Goal: Contribute content: Add original content to the website for others to see

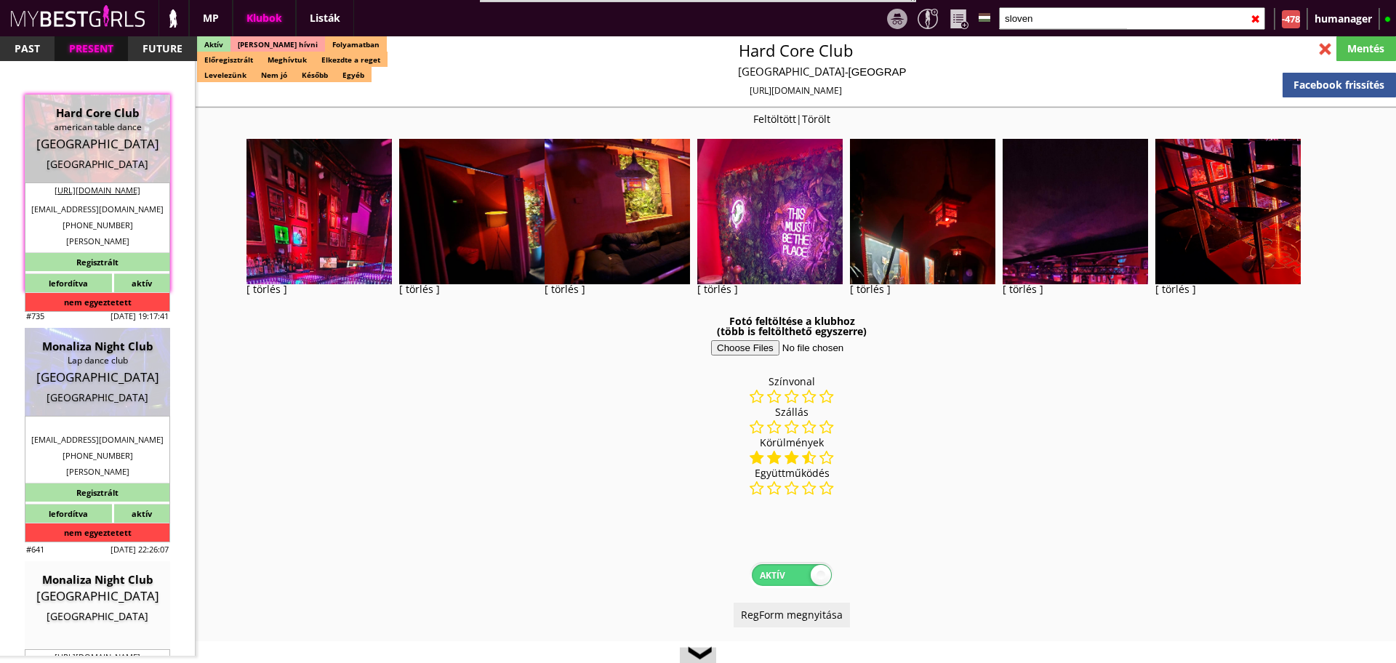
select select "reg"
select select "months"
select select "house"
click at [1054, 25] on input "sloven" at bounding box center [1132, 18] width 266 height 23
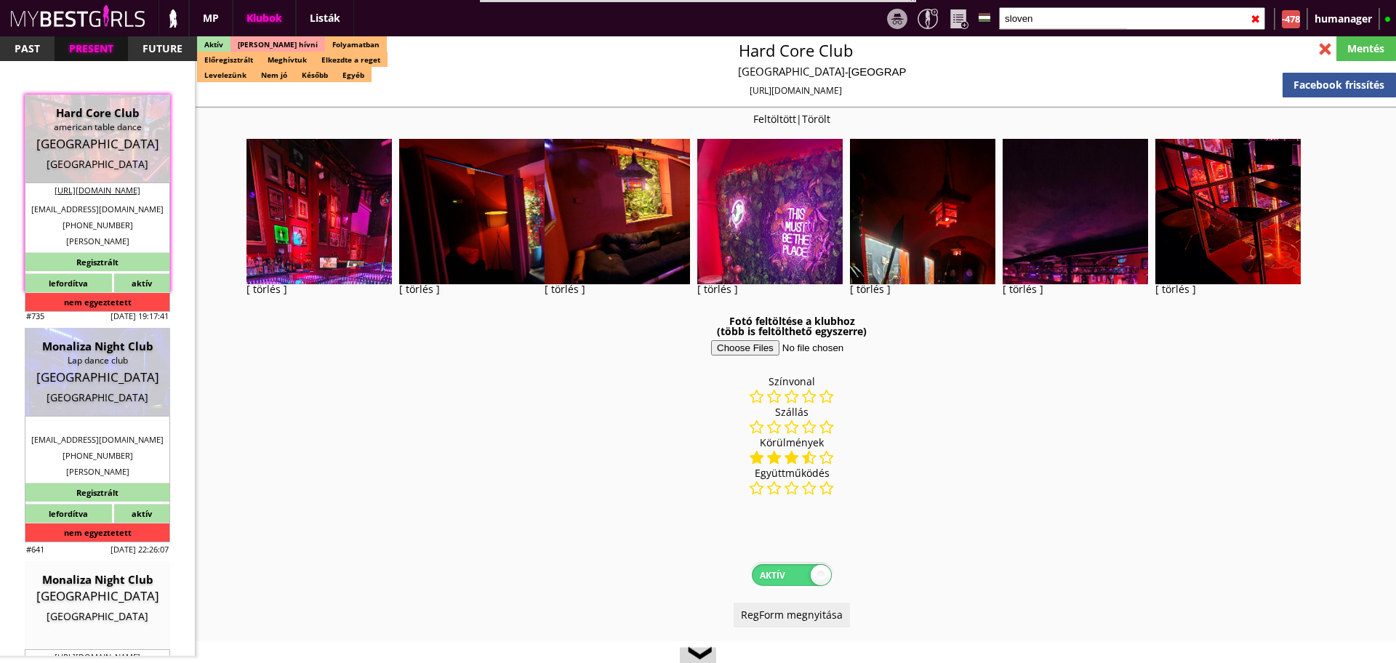
click at [1054, 25] on input "sloven" at bounding box center [1132, 18] width 266 height 23
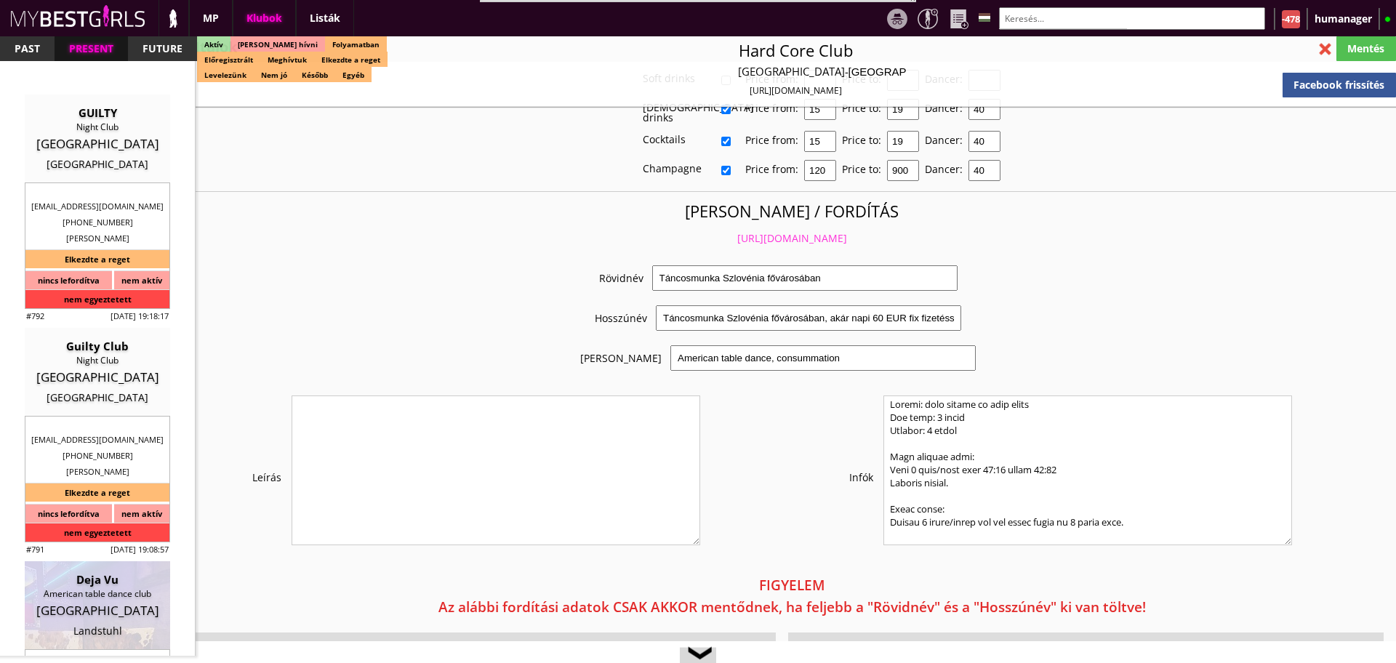
click at [1061, 19] on input "text" at bounding box center [1132, 18] width 266 height 23
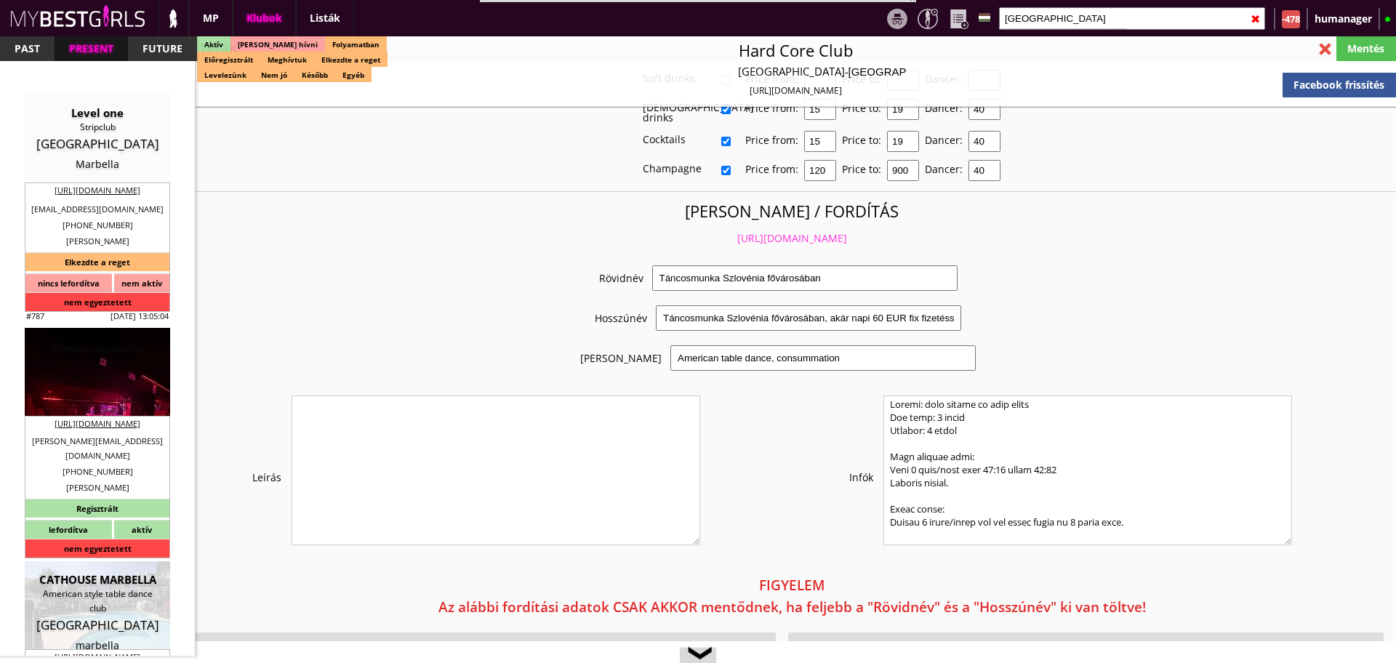
type input "[GEOGRAPHIC_DATA]"
click at [110, 370] on div "[GEOGRAPHIC_DATA]" at bounding box center [98, 377] width 124 height 15
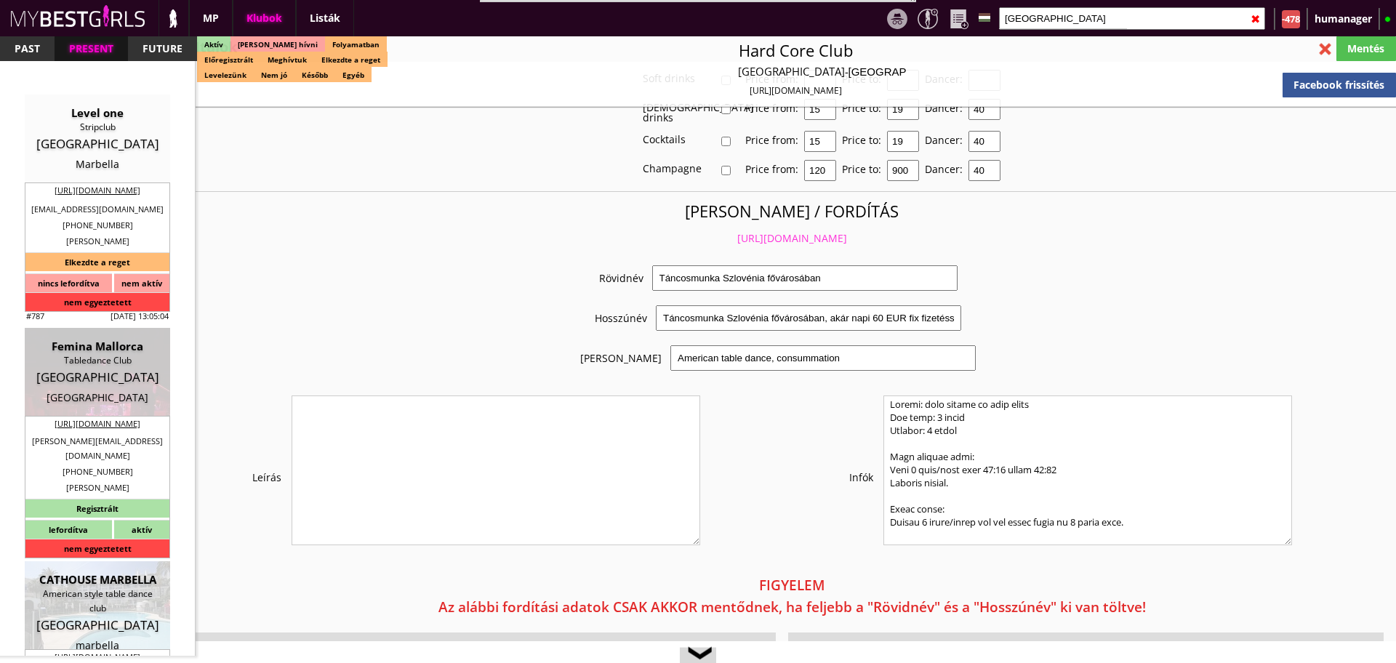
type input "[GEOGRAPHIC_DATA]"
checkbox input "false"
type input "15.00"
type input "EUR"
type input "Femina Mallorca"
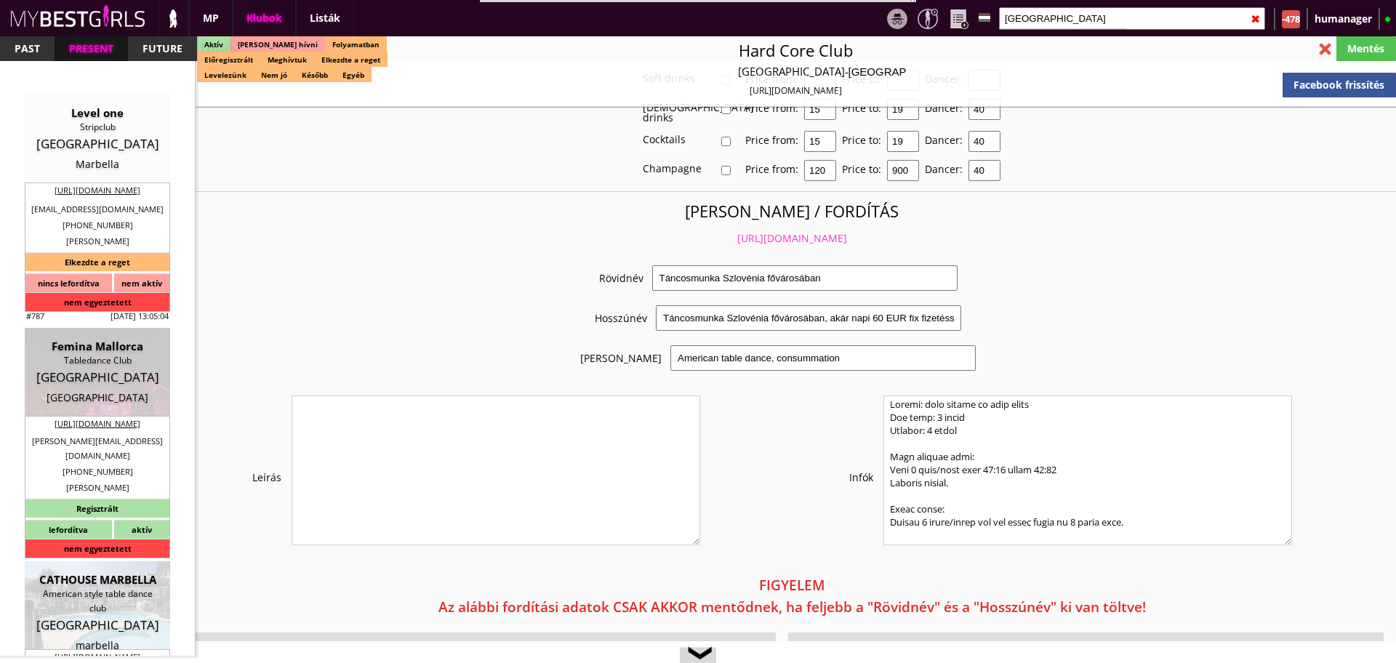
type input "Tabledance Club"
type input "07610"
type input "[STREET_ADDRESS][PERSON_NAME][PERSON_NAME]"
type input "[PERSON_NAME][EMAIL_ADDRESS][DOMAIN_NAME]"
type input "[URL][DOMAIN_NAME]"
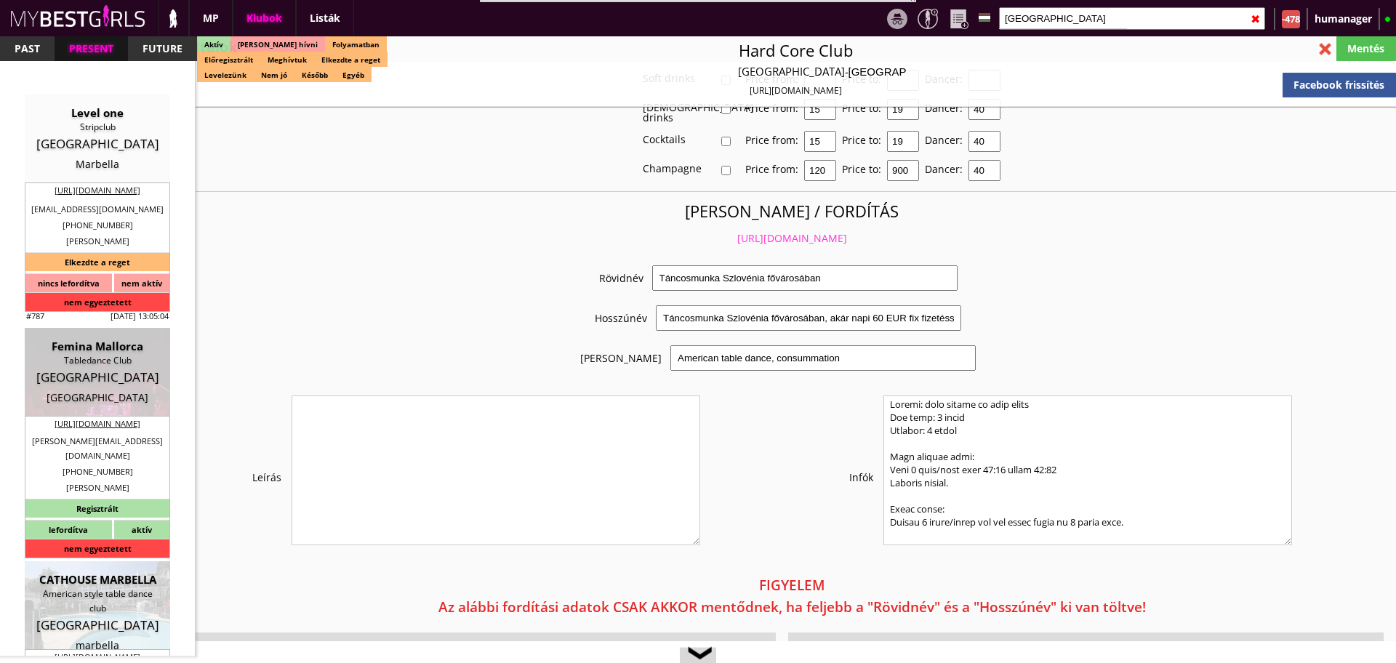
type textarea "Dance&AnimateGmbH DE311270394 81375 [GEOGRAPHIC_DATA] [GEOGRAPHIC_DATA]. 2a"
type input "Dance&AnimateGmbH"
type input "DE311270394"
type input "81375"
type input "[GEOGRAPHIC_DATA]"
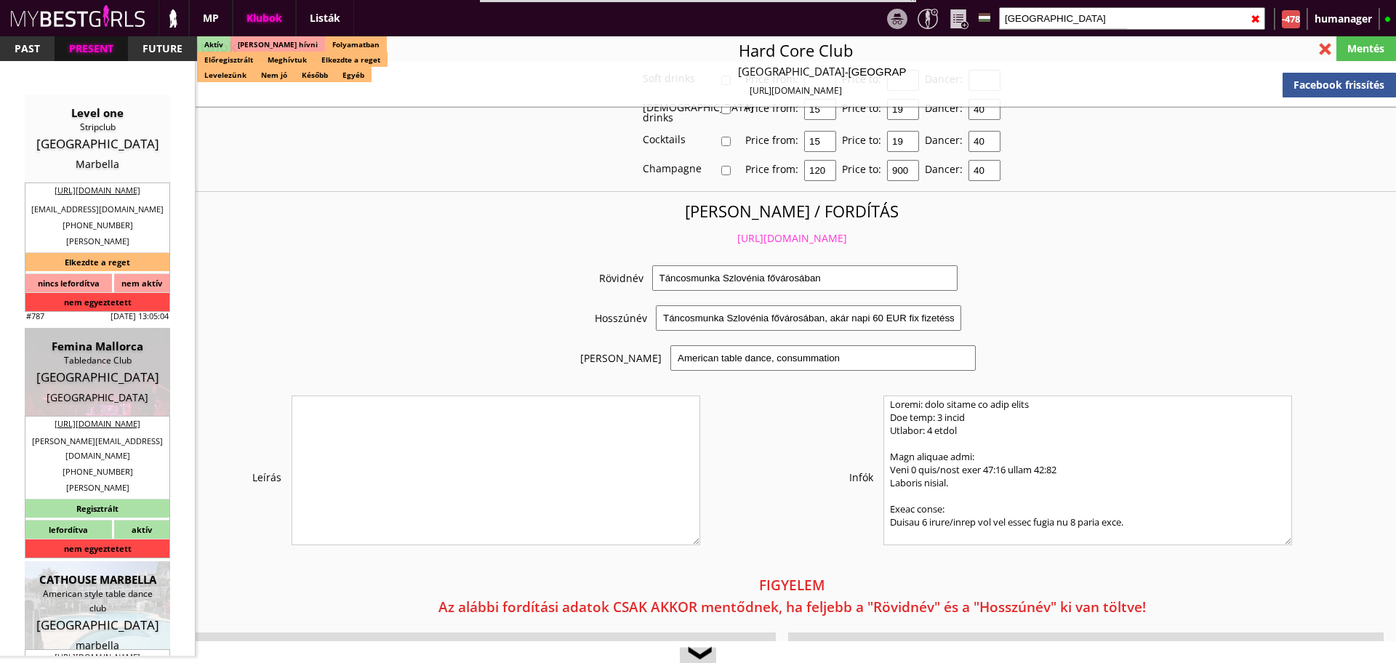
type input "Lichtensteinstr. 2a"
type input "Witalij"
type input "[PERSON_NAME]"
type input "49"
type input "17680873778"
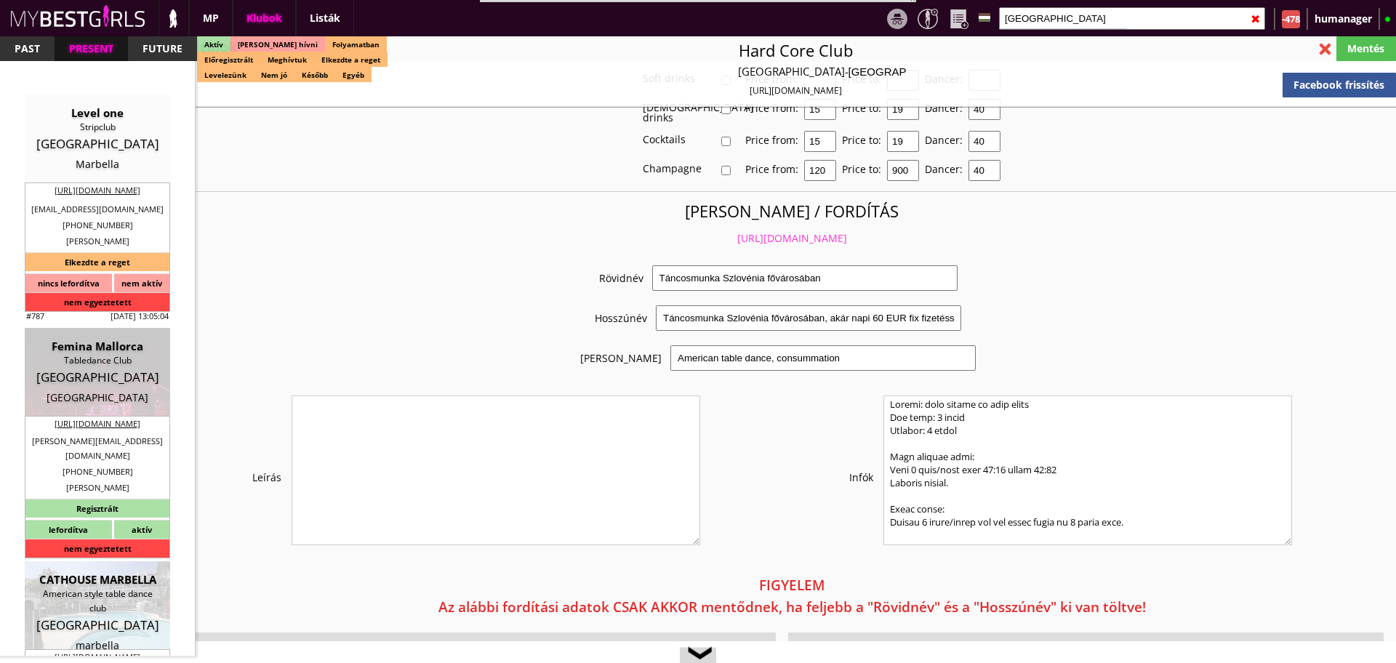
type input "[PERSON_NAME][EMAIL_ADDRESS][DOMAIN_NAME]"
type input "[PERSON_NAME]"
type input "Nitsch"
type input "49"
type input "163 4542612"
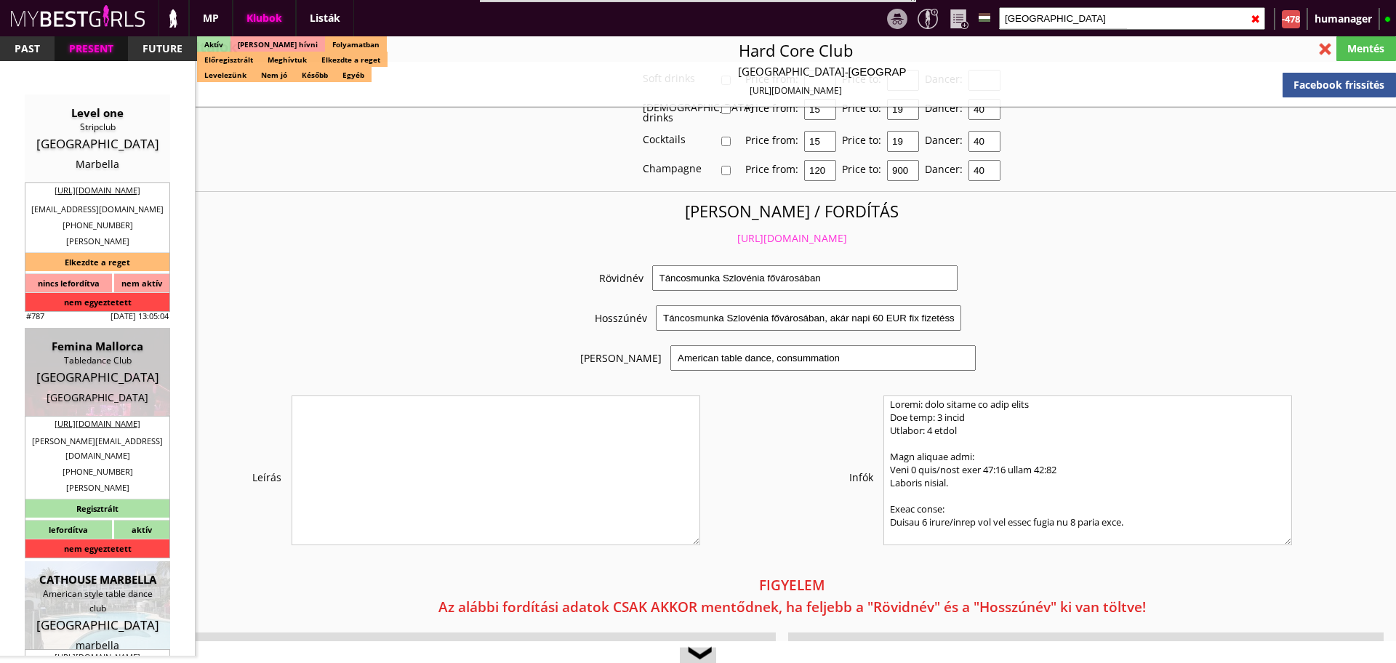
type input "[PERSON_NAME][EMAIL_ADDRESS][DOMAIN_NAME]"
type textarea "Dance&Animate GmbH DE311270394 [STREET_ADDRESS] 2a"
type input "1"
type input "2"
select select "weeks"
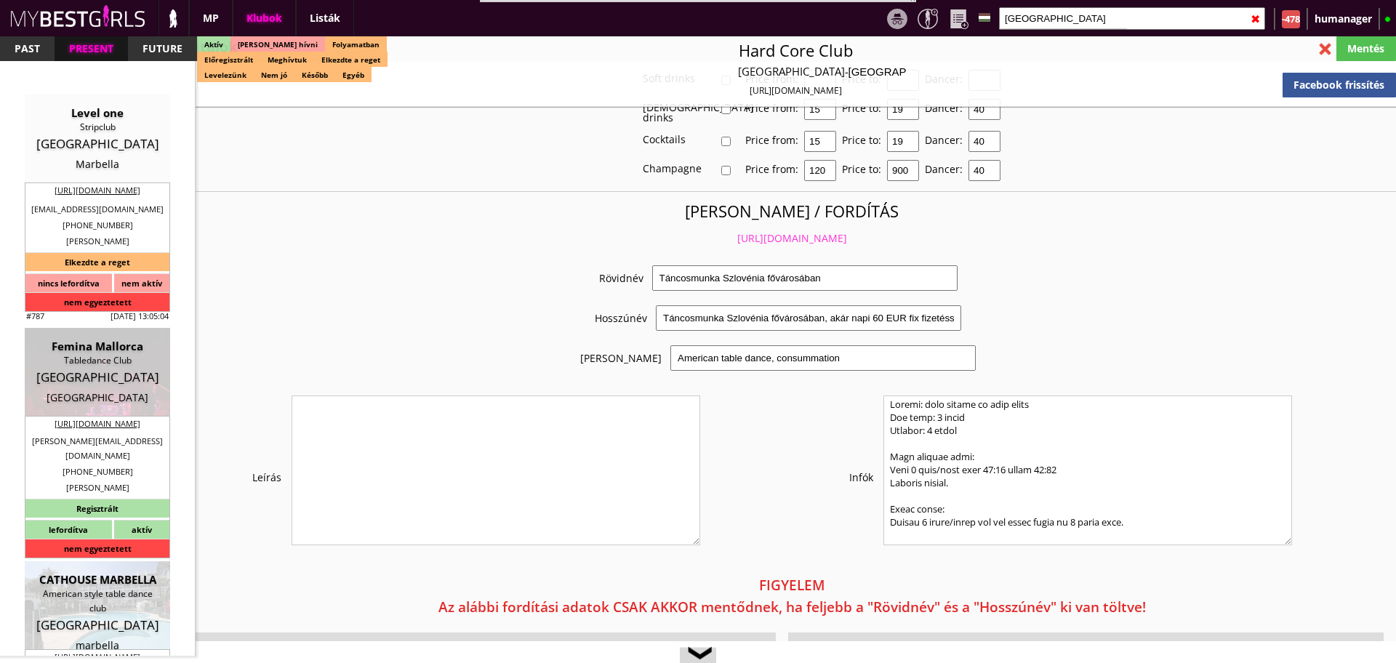
select select "0"
select select "apartmant"
select select "0"
type input "15.00"
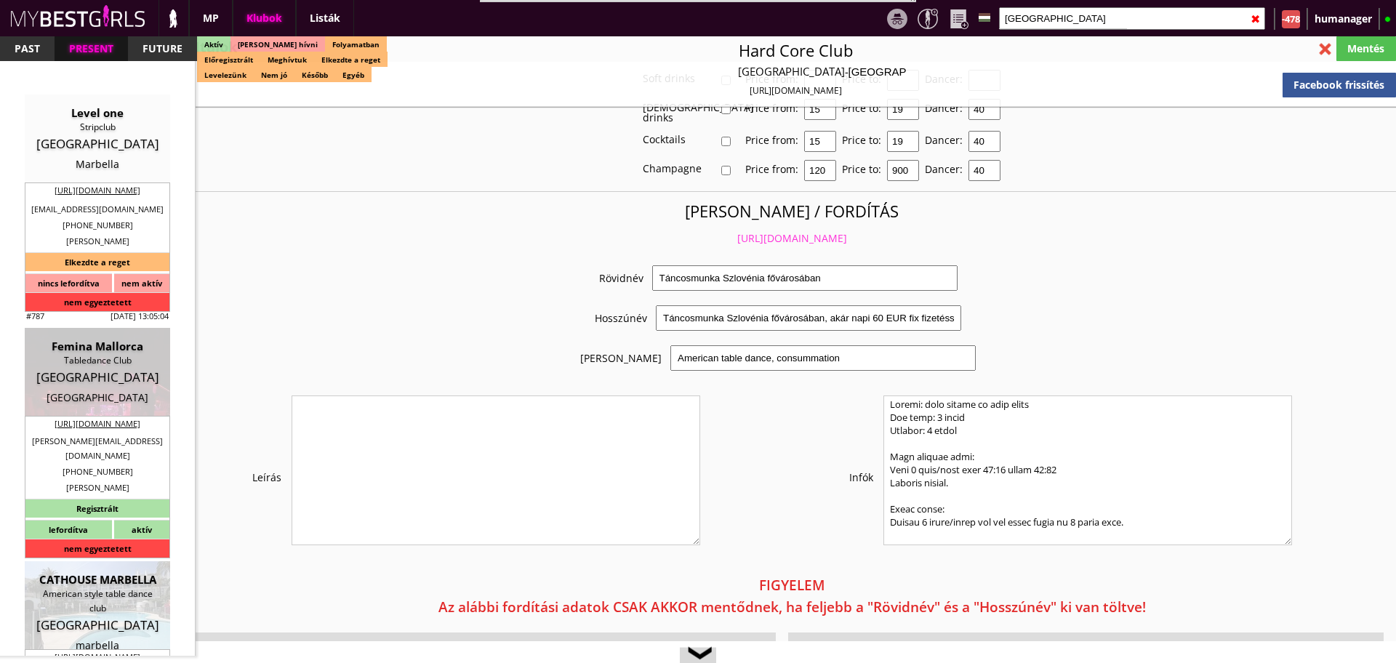
type input "1-2-3-4"
checkbox input "true"
checkbox input "false"
checkbox input "true"
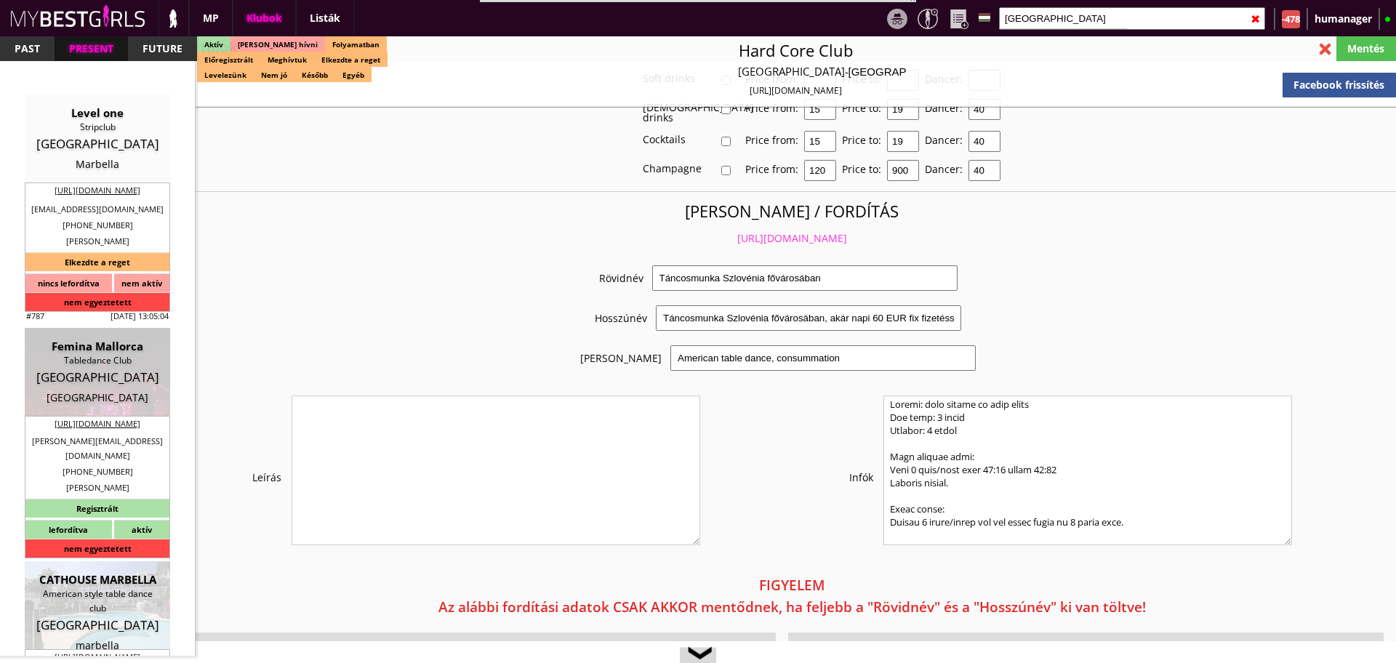
checkbox input "true"
checkbox input "false"
checkbox input "true"
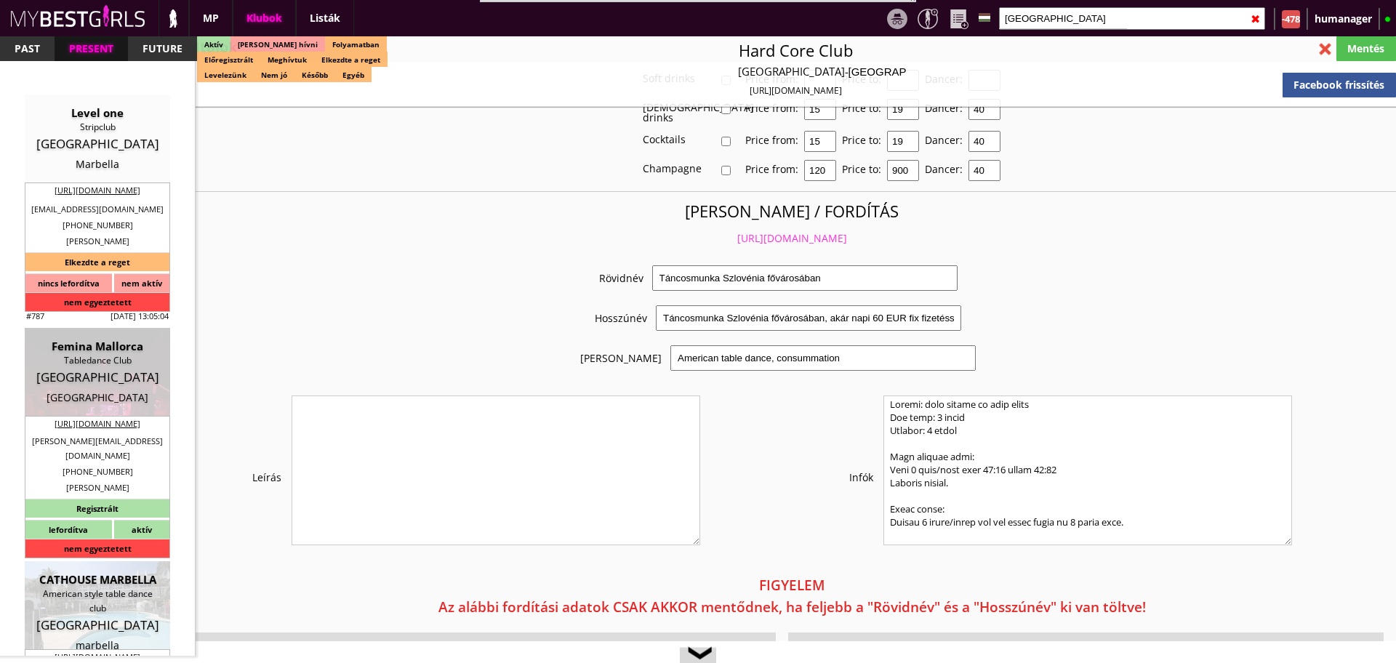
checkbox input "true"
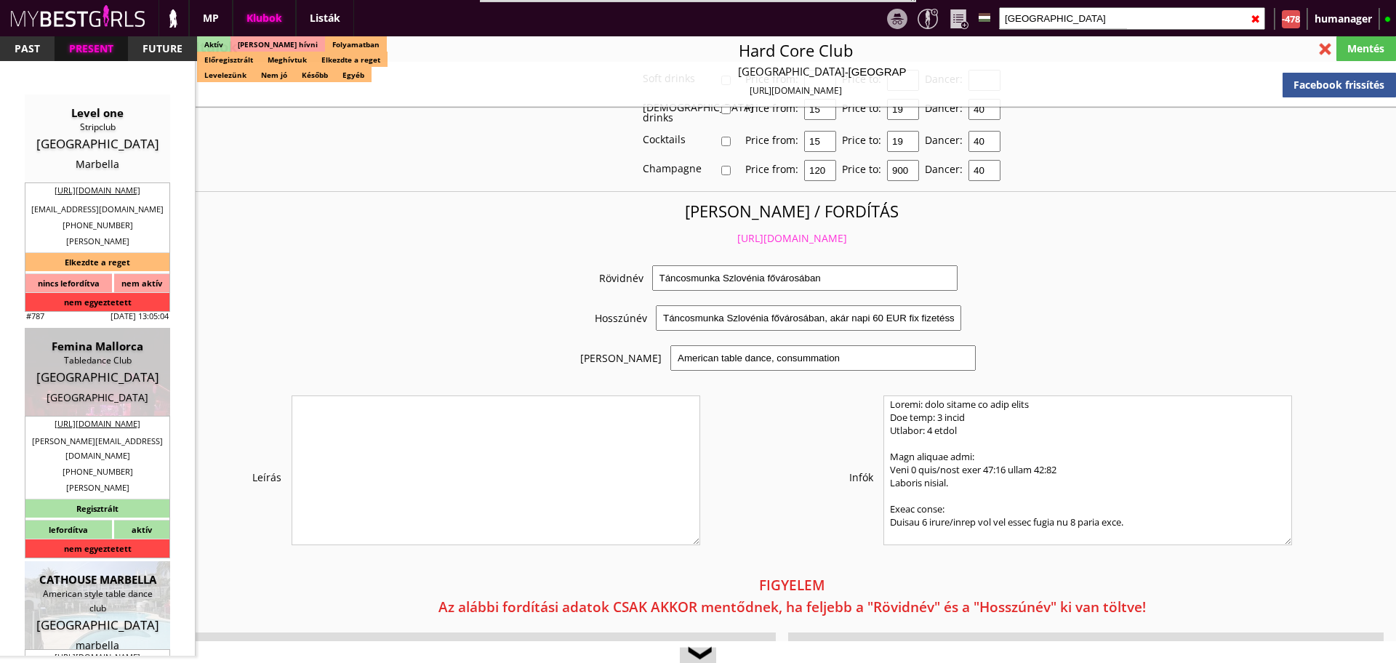
type input "5-6"
checkbox input "true"
type input "4-5"
type input "2"
type input "40.00"
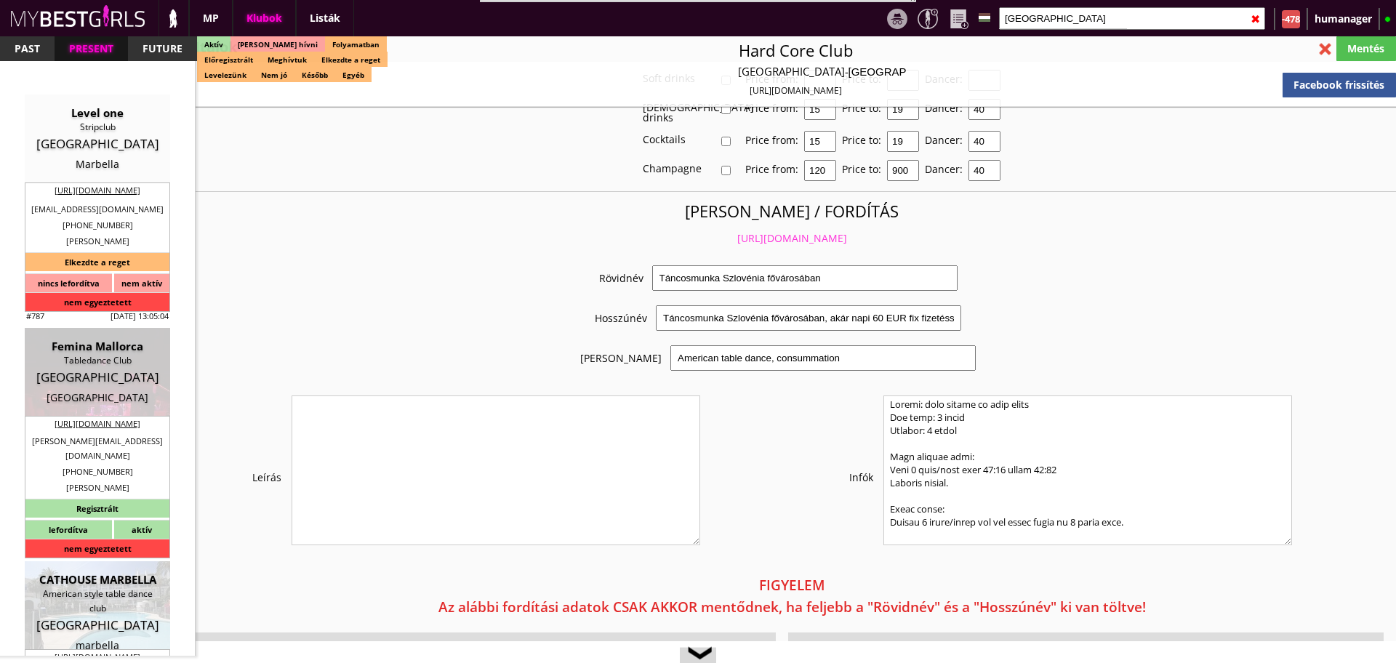
type input "0.00"
checkbox input "true"
type input "50%"
checkbox input "false"
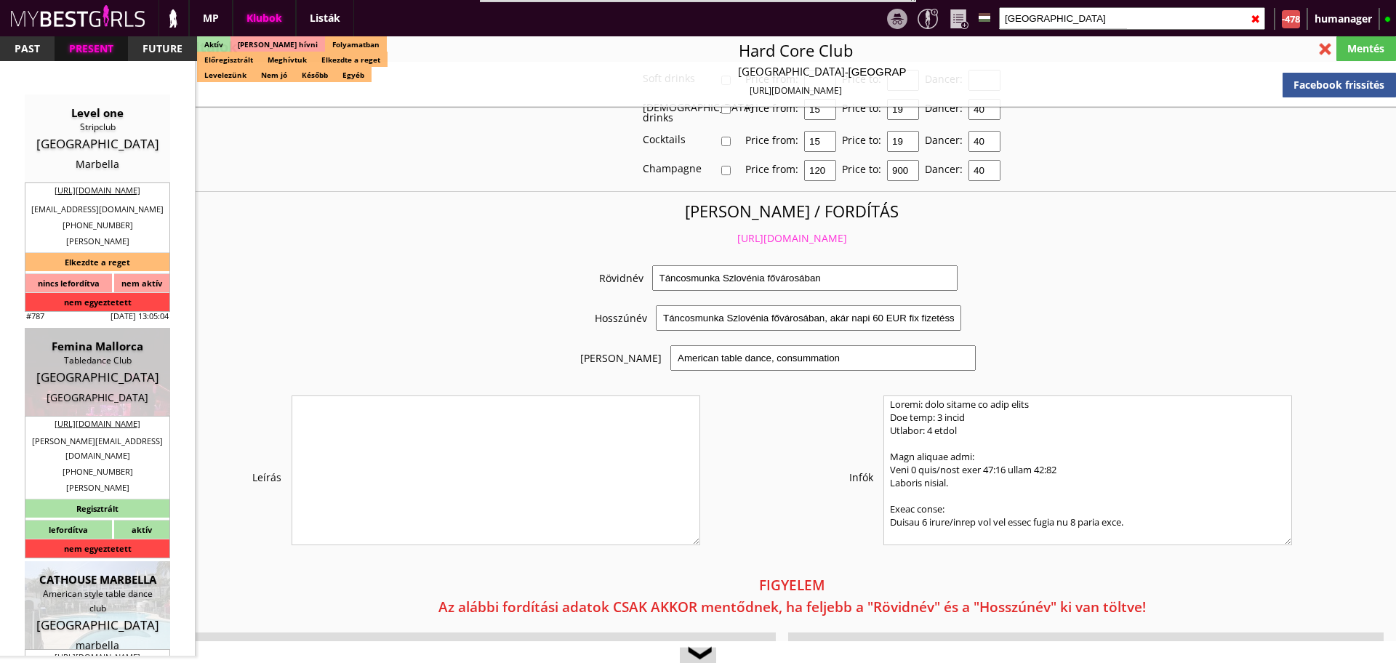
checkbox input "true"
type input "60"
type input "30"
checkbox input "false"
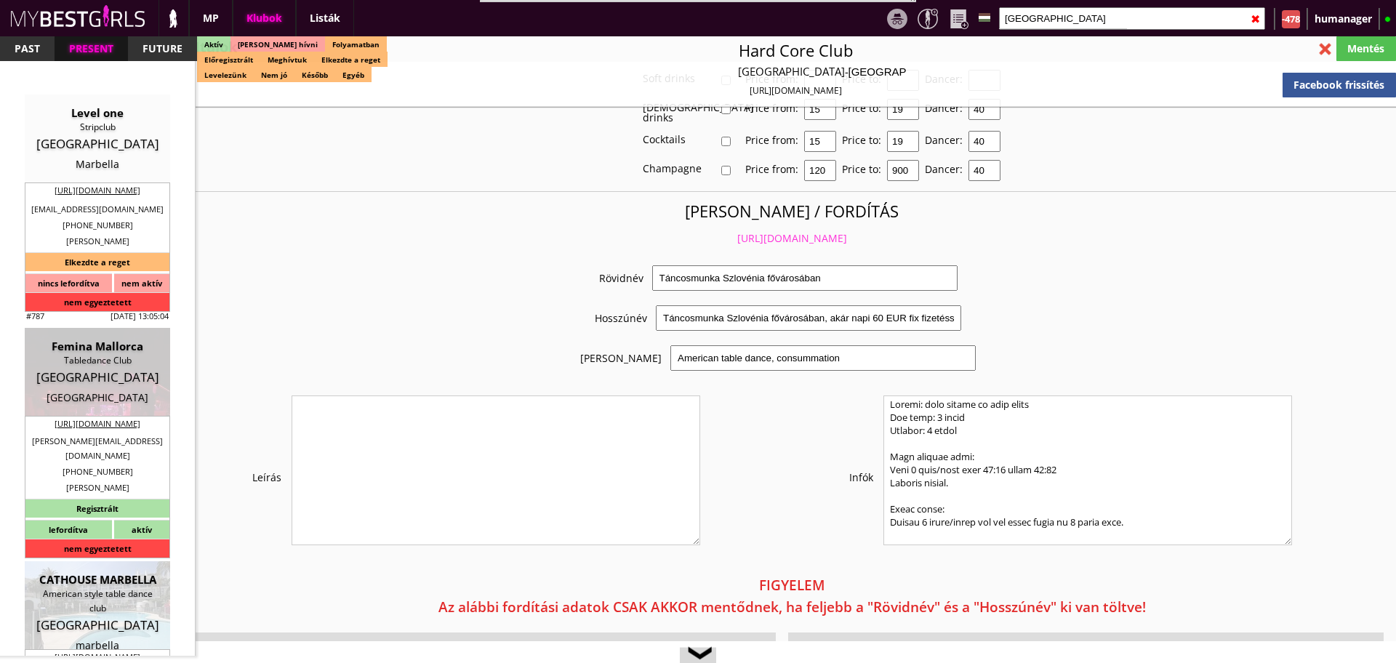
checkbox input "false"
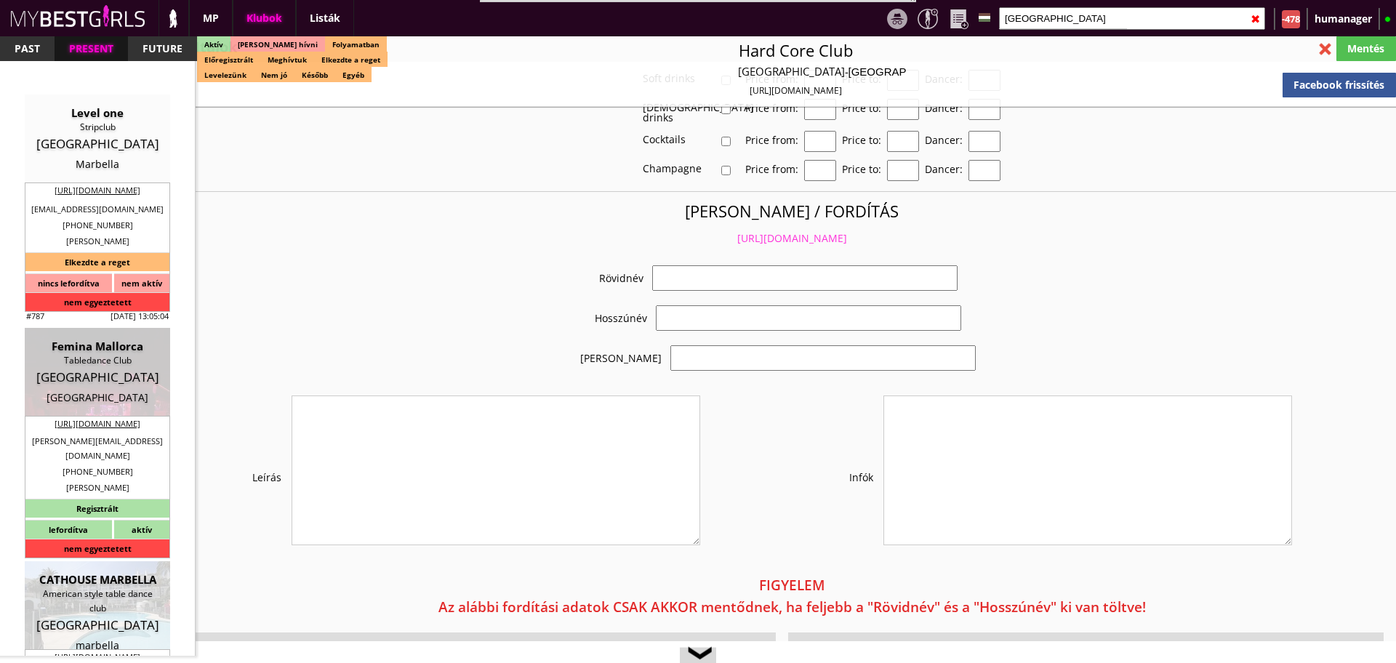
select select "[PERSON_NAME][EMAIL_ADDRESS][DOMAIN_NAME]"
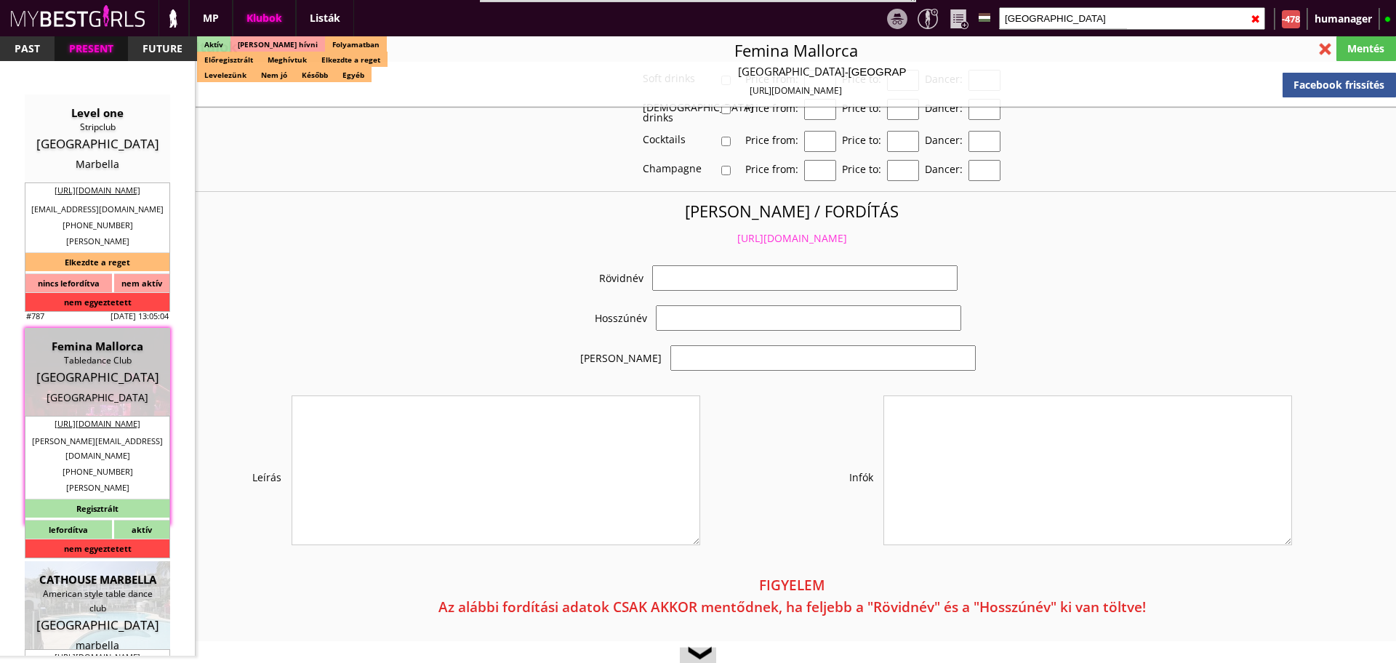
checkbox input "true"
type input "Szuper új, igényes klub [GEOGRAPHIC_DATA]"
type input "Szuper lehetőség a gyönyörű spanyol szigeten!"
type input "Table dance, private dance, italkonzumálás"
type textarea "Loremip: Dolor Sita cons: Adipi elits doei Temp inci: Utlab etdol, magnaaliquae…"
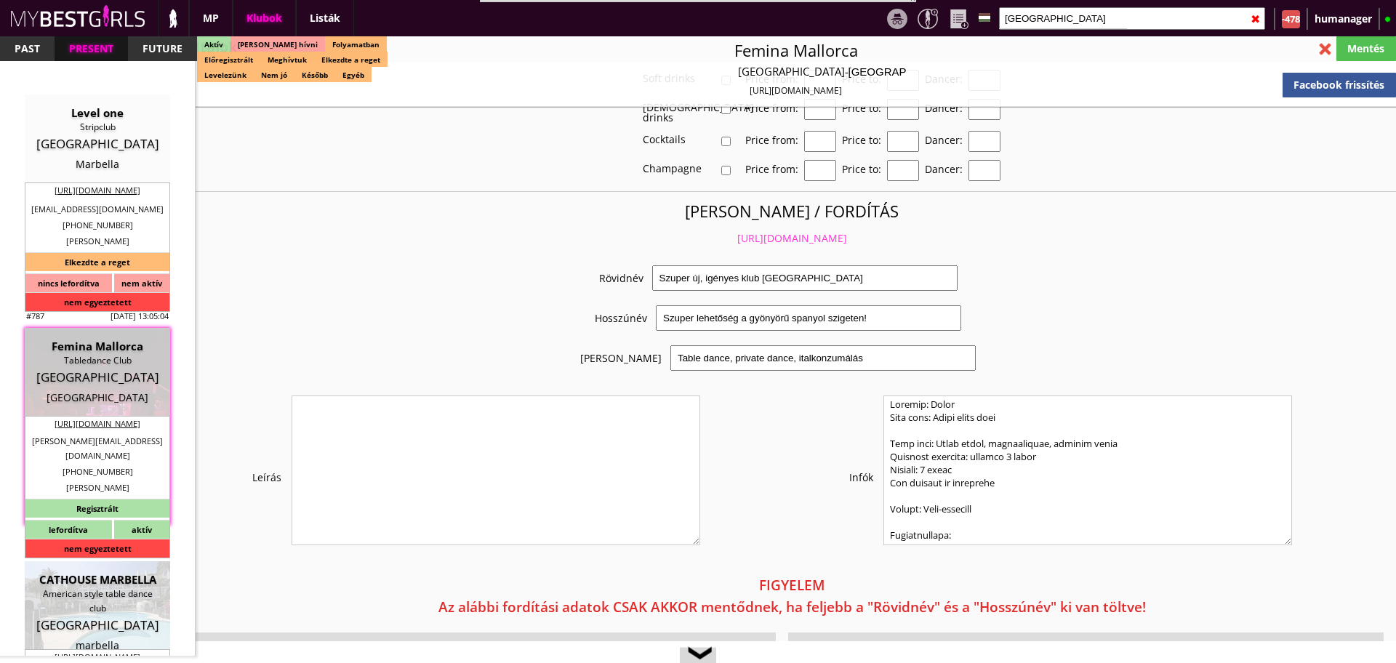
click at [759, 231] on link "[URL][DOMAIN_NAME]" at bounding box center [792, 238] width 110 height 14
